Goal: Task Accomplishment & Management: Manage account settings

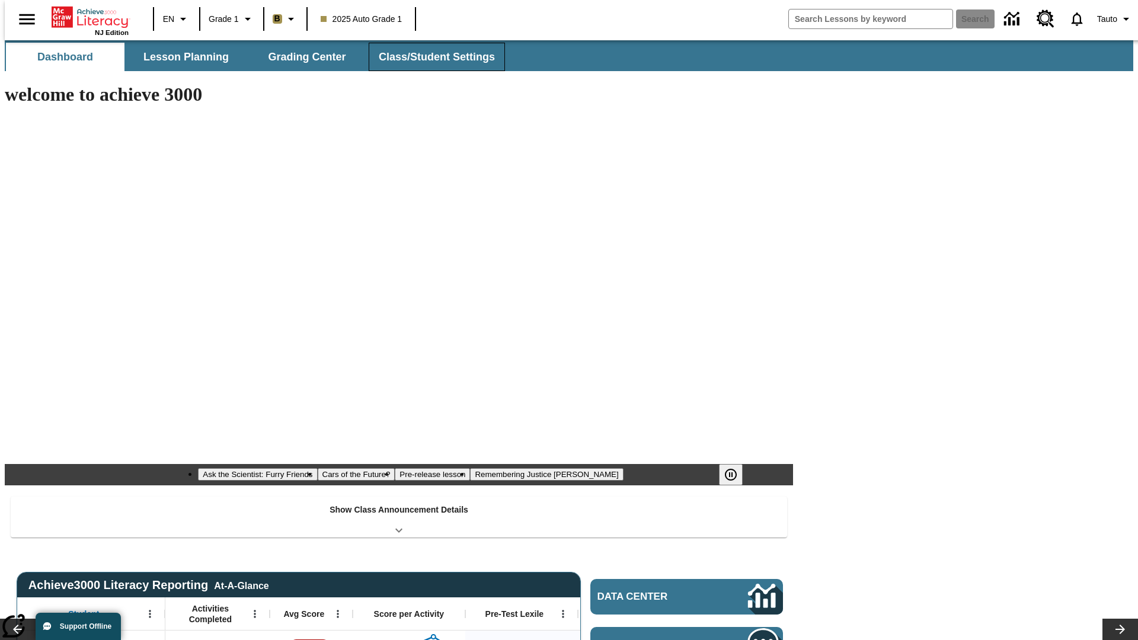
click at [430, 57] on span "Class/Student Settings" at bounding box center [437, 57] width 116 height 14
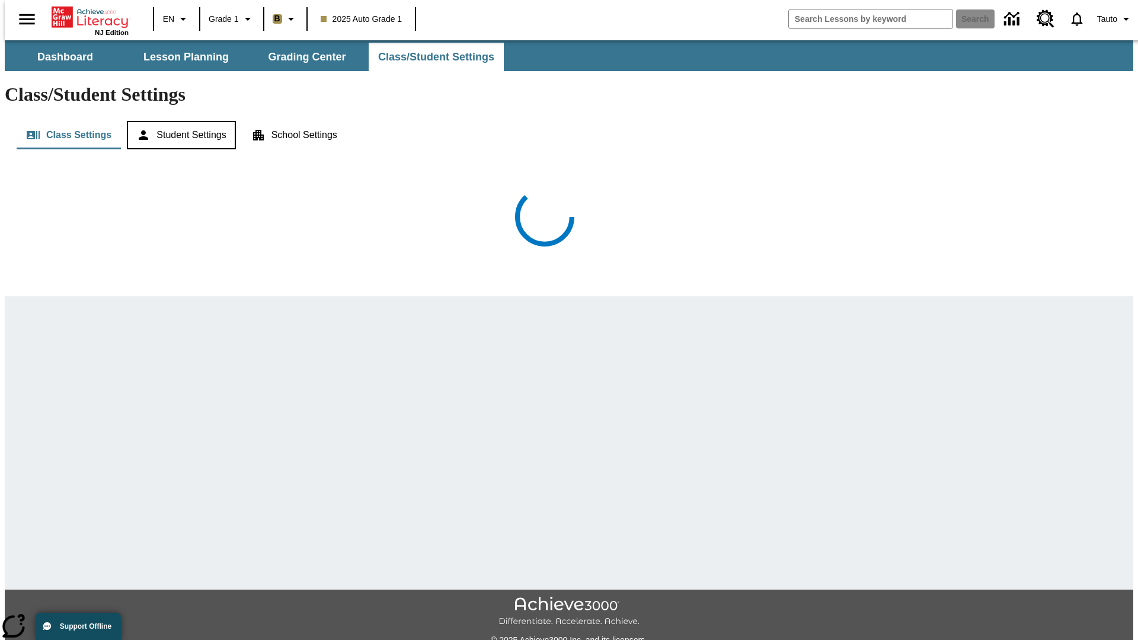
click at [178, 121] on button "Student Settings" at bounding box center [181, 135] width 108 height 28
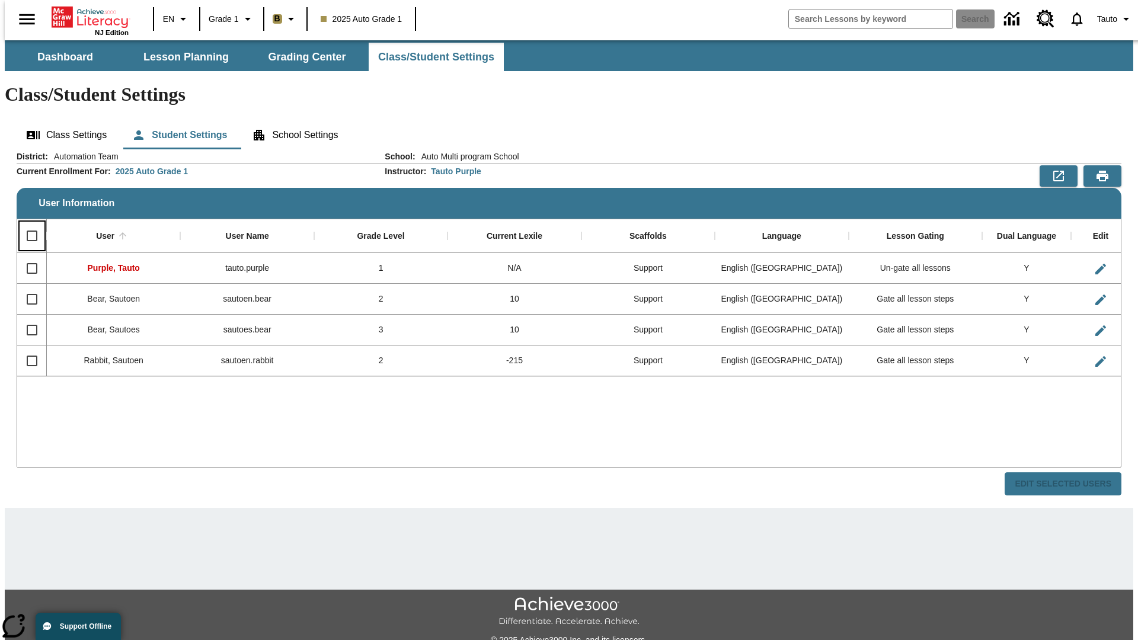
click at [27, 223] on input "Select all rows" at bounding box center [32, 235] width 25 height 25
checkbox input "true"
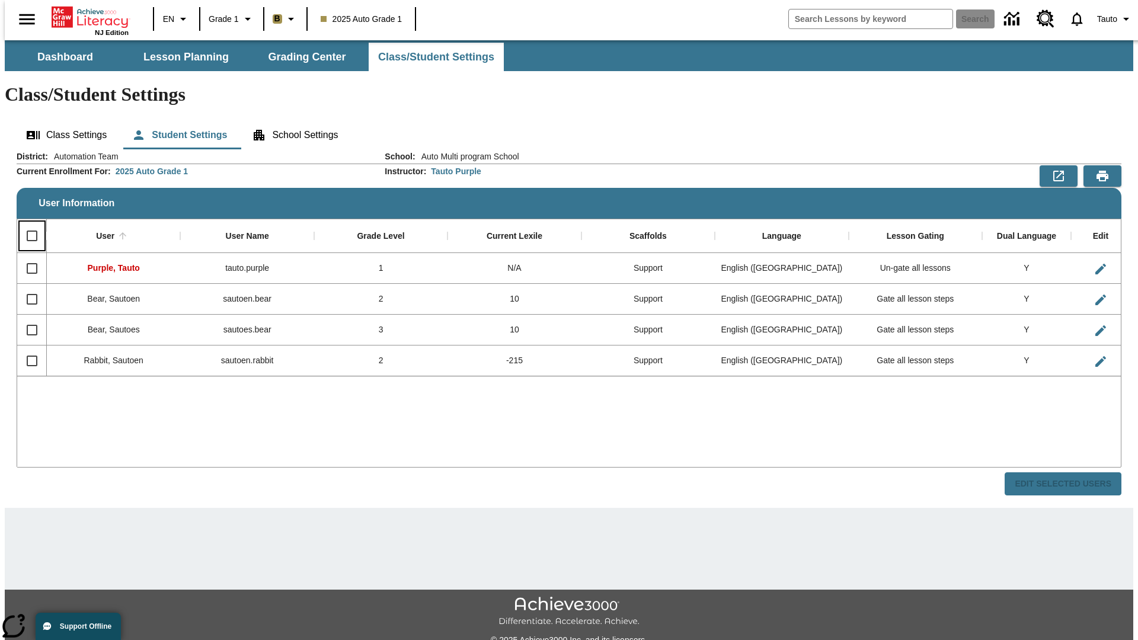
checkbox input "true"
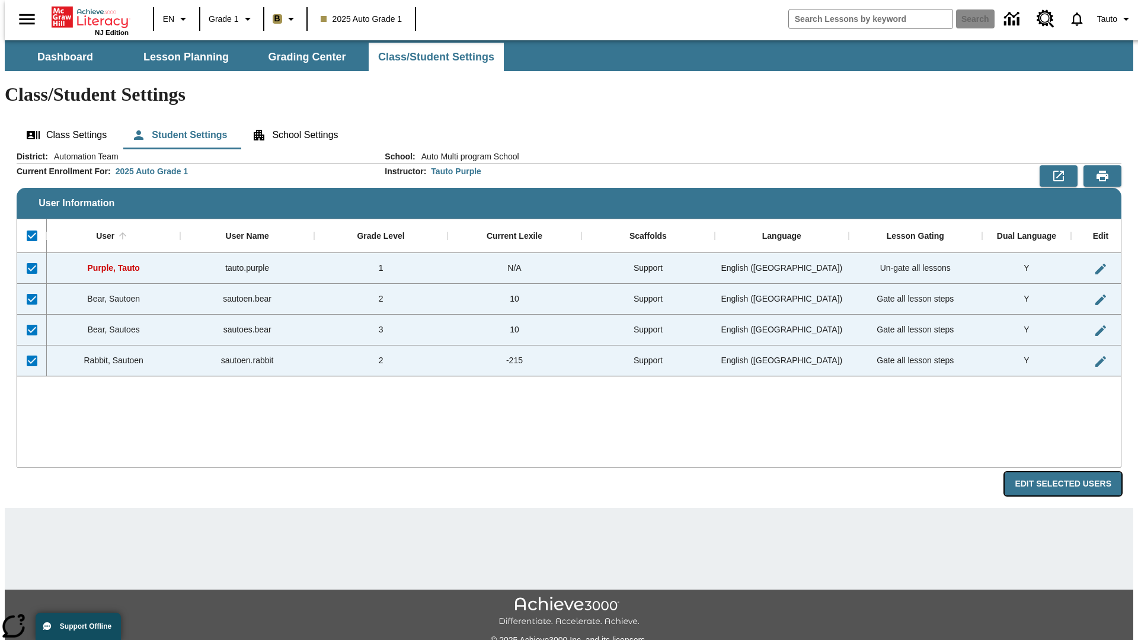
click at [1072, 472] on button "Edit Selected Users" at bounding box center [1063, 483] width 117 height 23
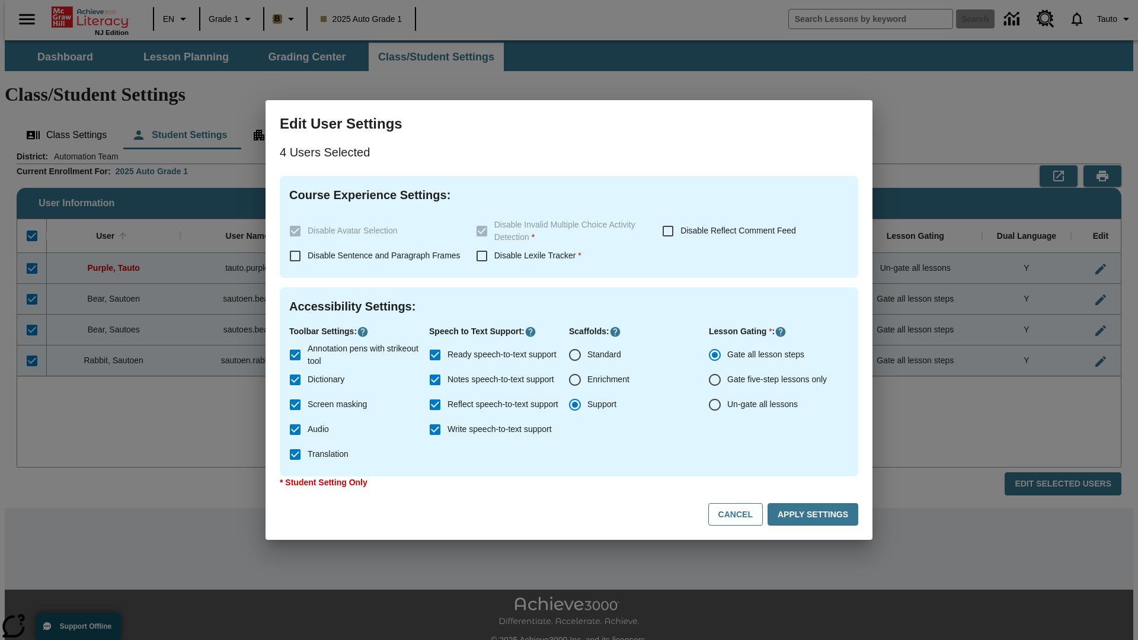
click at [575, 380] on input "Enrichment" at bounding box center [575, 380] width 25 height 25
click at [741, 515] on button "Cancel" at bounding box center [735, 514] width 55 height 23
radio input "false"
radio input "true"
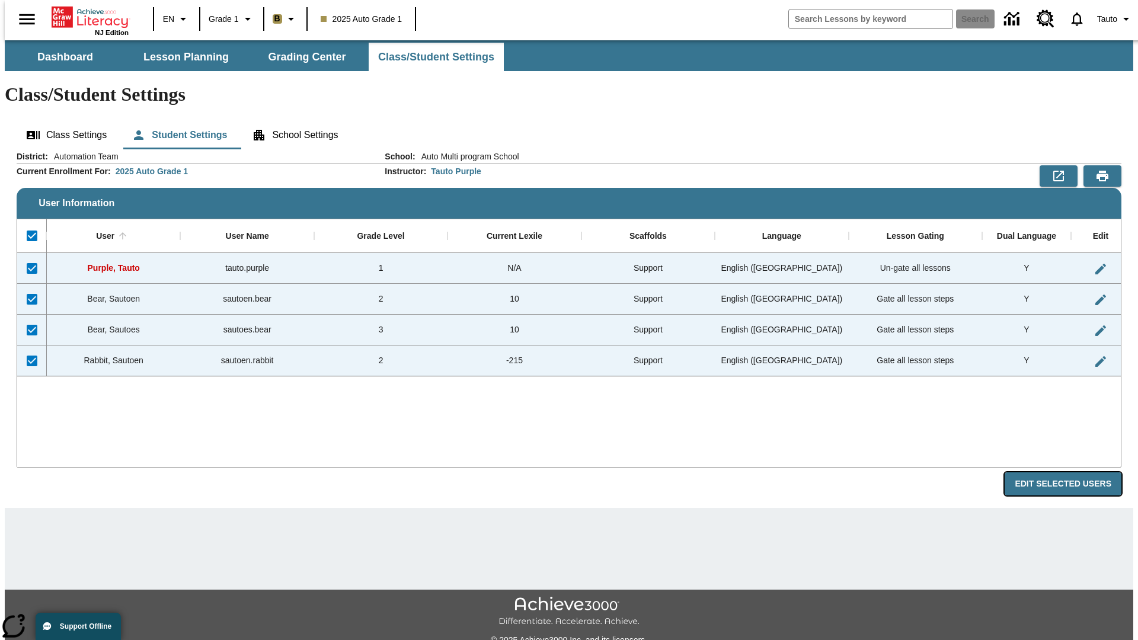
click at [1072, 472] on button "Edit Selected Users" at bounding box center [1063, 483] width 117 height 23
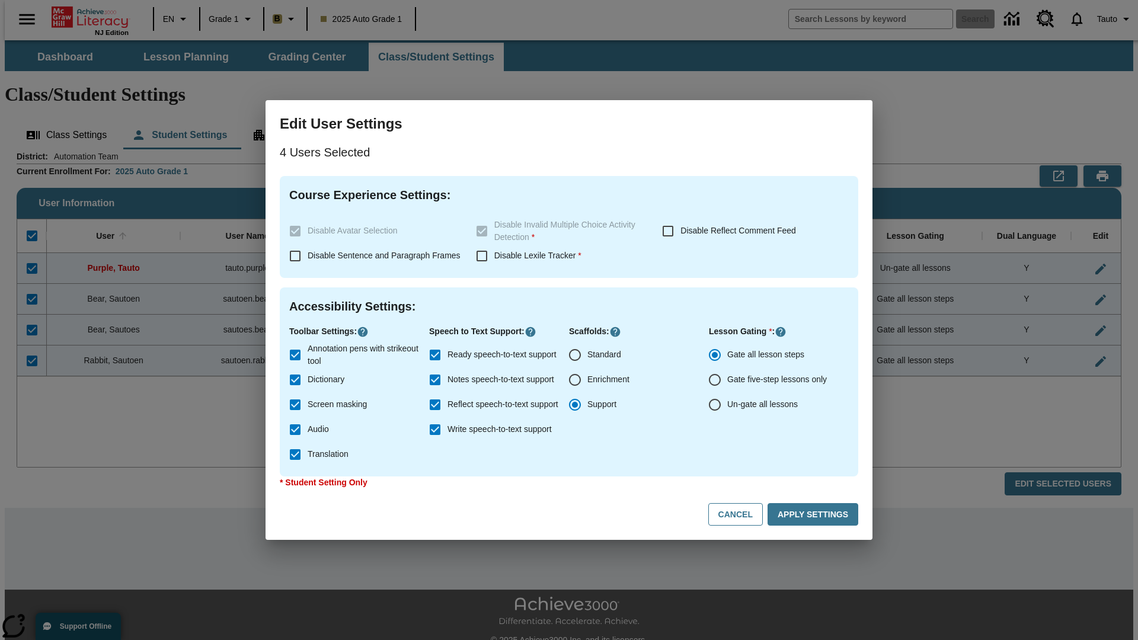
click at [575, 380] on input "Enrichment" at bounding box center [575, 380] width 25 height 25
click at [815, 515] on button "Apply Settings" at bounding box center [813, 514] width 91 height 23
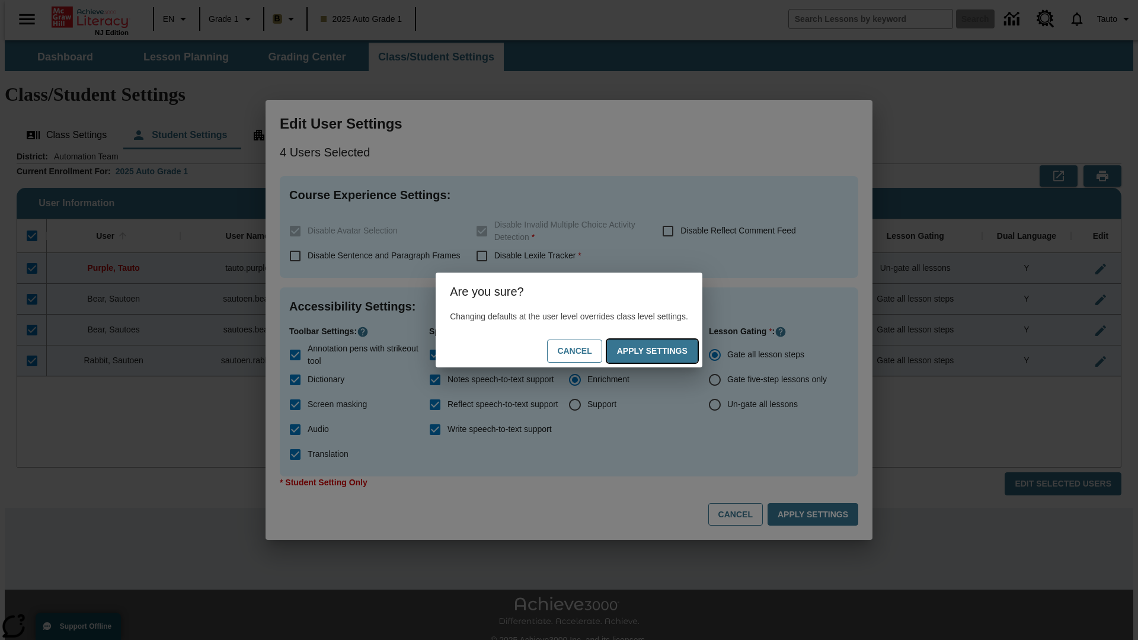
click at [664, 351] on button "Apply Settings" at bounding box center [652, 351] width 91 height 23
radio input "false"
radio input "true"
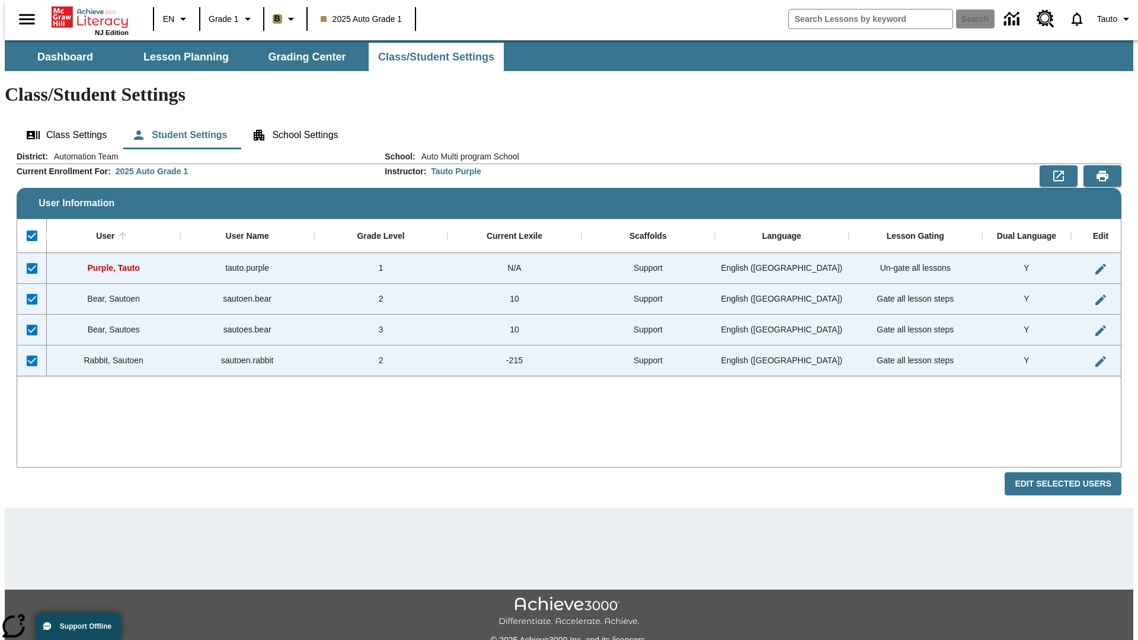
checkbox input "false"
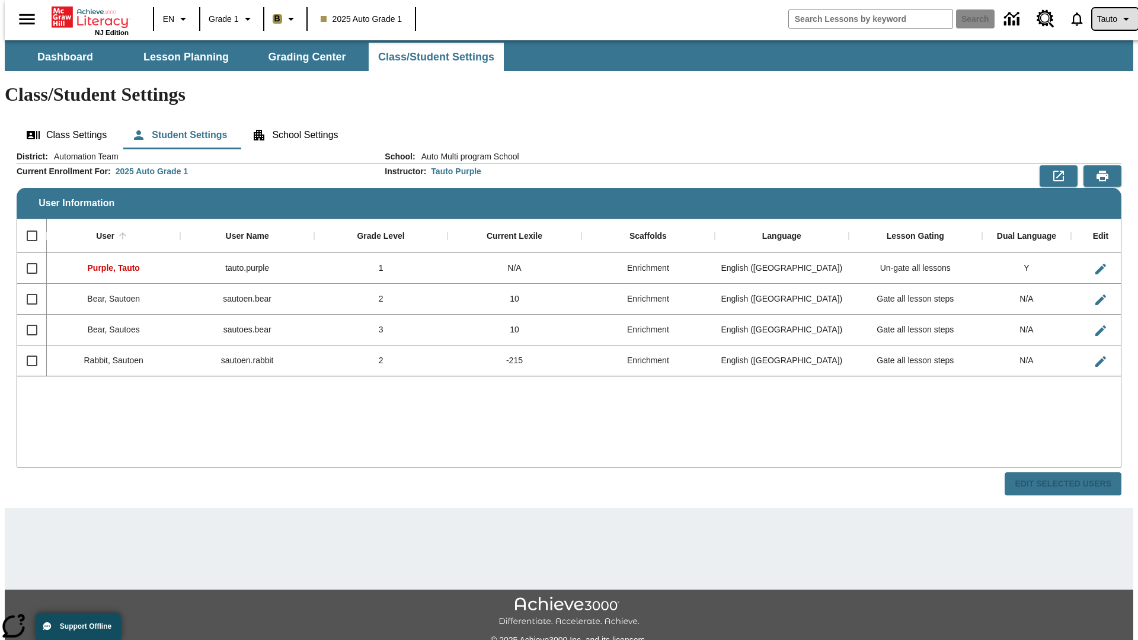
click at [1109, 19] on span "Tauto" at bounding box center [1107, 19] width 20 height 12
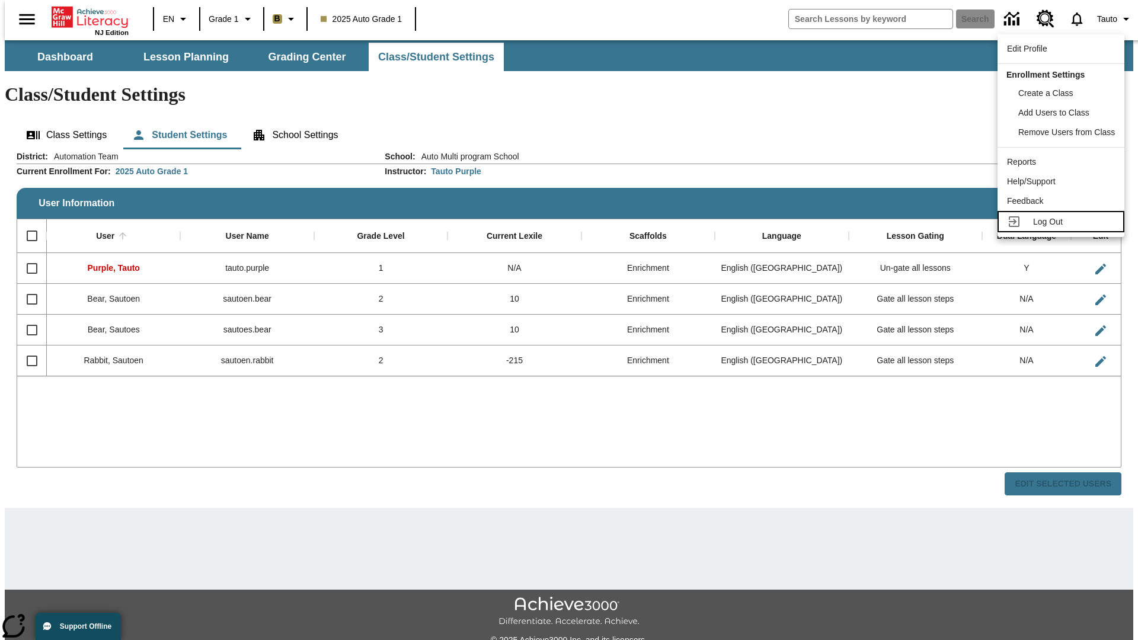
click at [1063, 222] on span "Log Out" at bounding box center [1048, 221] width 30 height 9
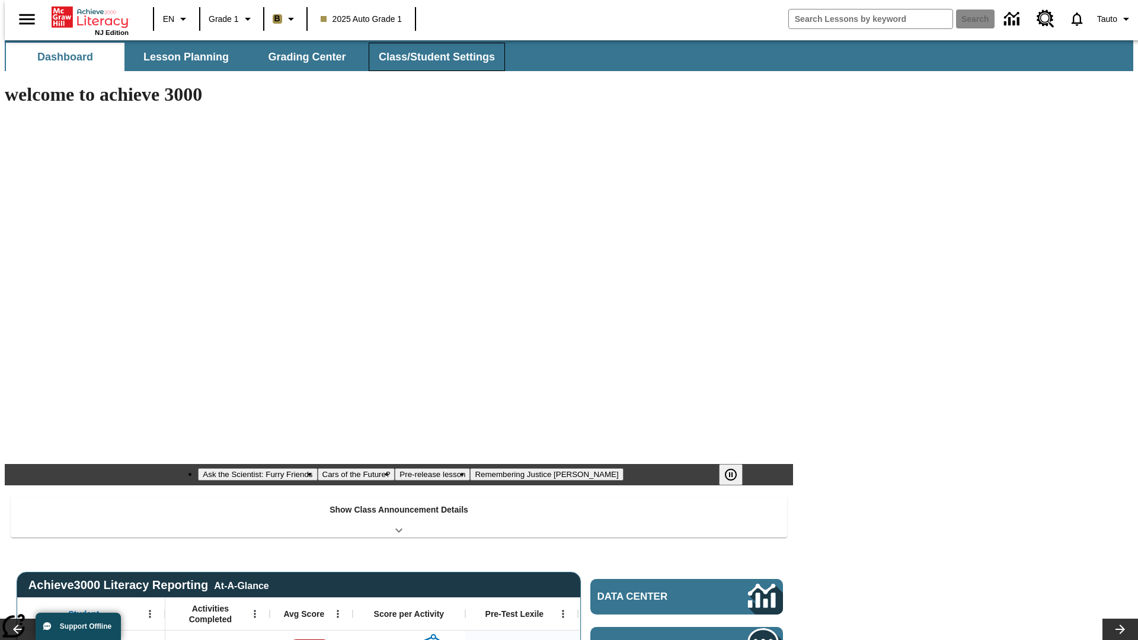
click at [430, 57] on span "Class/Student Settings" at bounding box center [437, 57] width 116 height 14
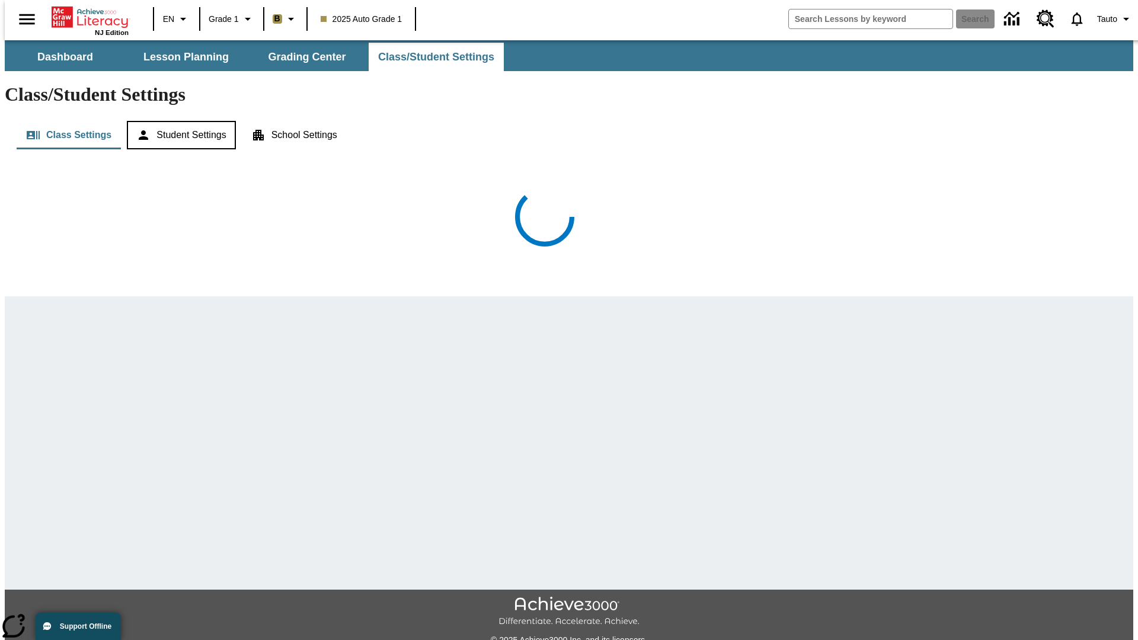
click at [178, 121] on button "Student Settings" at bounding box center [181, 135] width 108 height 28
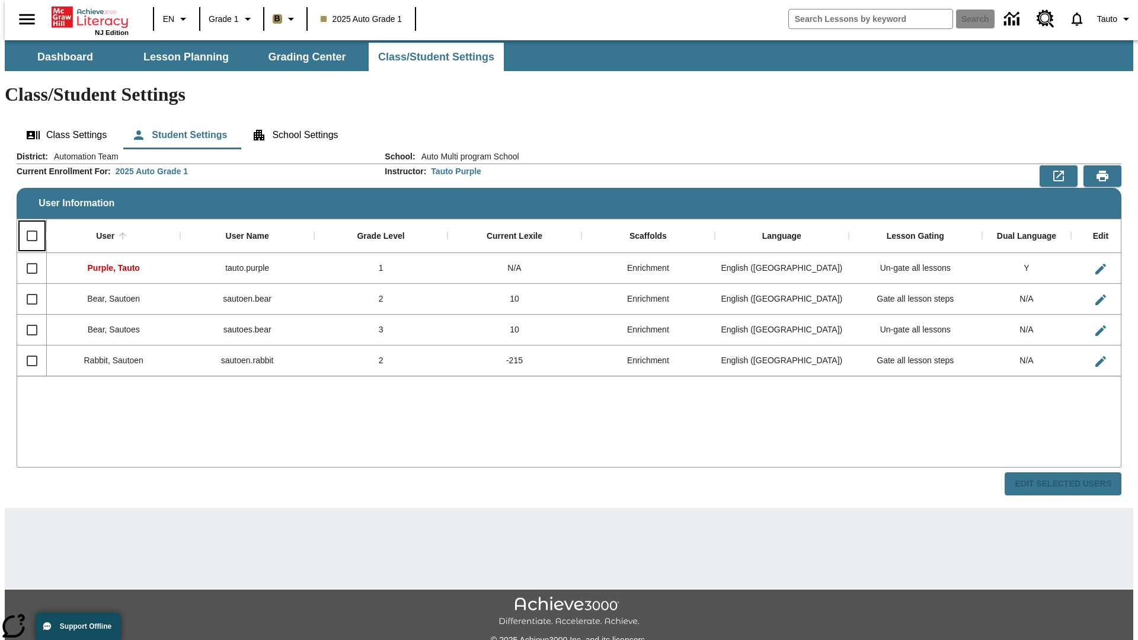
click at [27, 223] on input "Select all rows" at bounding box center [32, 235] width 25 height 25
checkbox input "true"
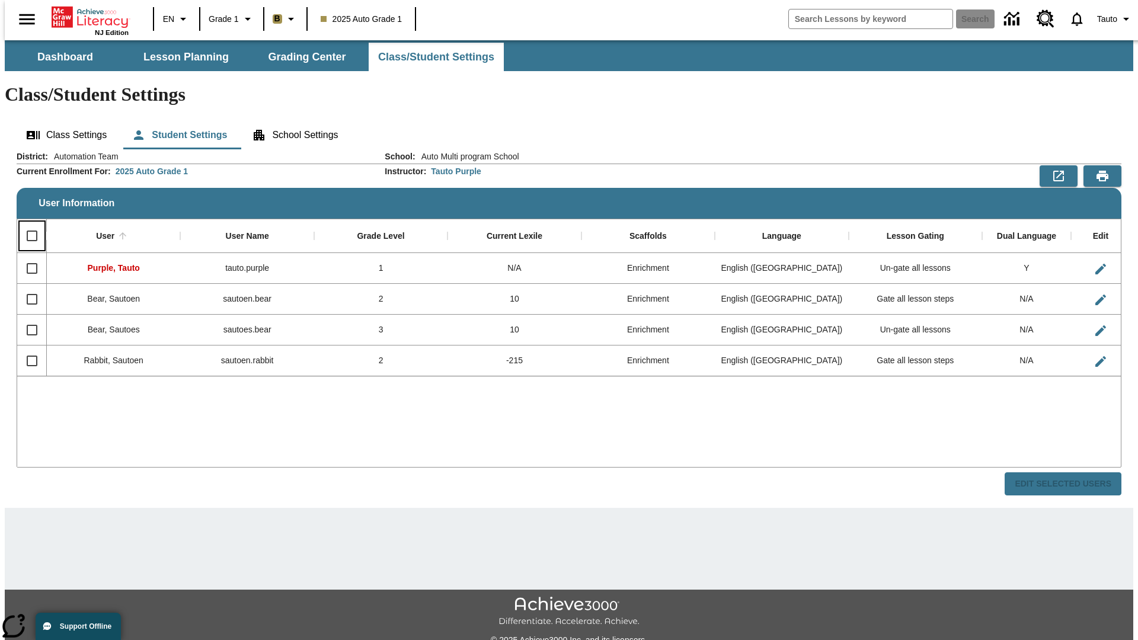
checkbox input "true"
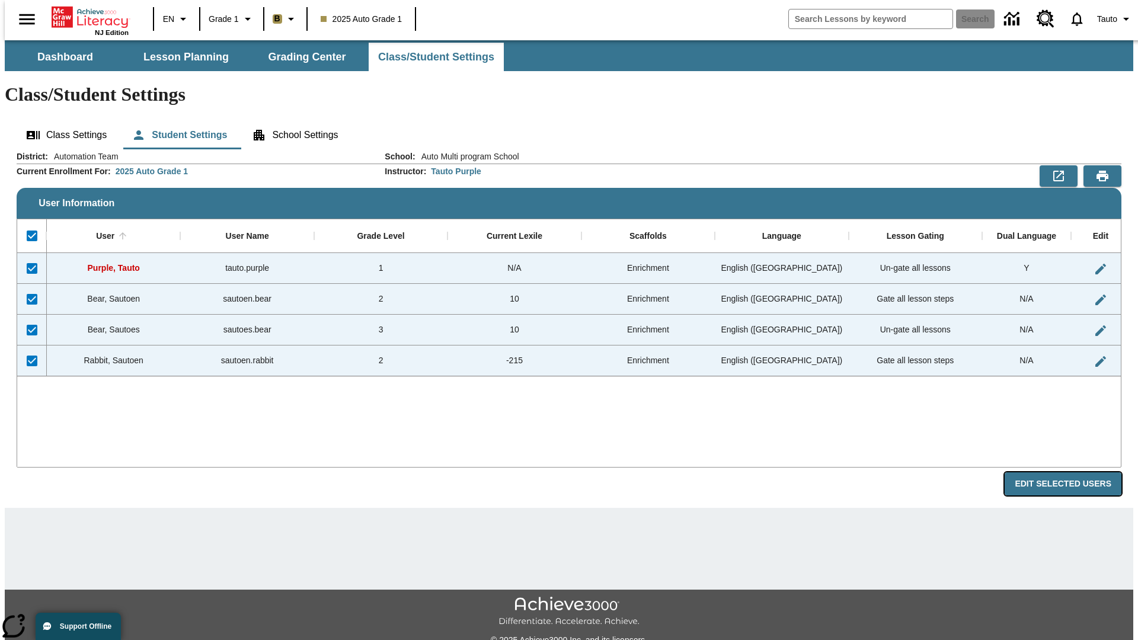
click at [1072, 472] on button "Edit Selected Users" at bounding box center [1063, 483] width 117 height 23
